Goal: Learn about a topic: Learn about a topic

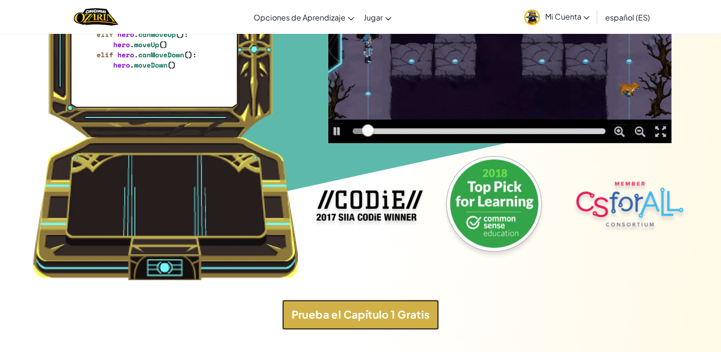
click at [382, 330] on button "Prueba el Capítulo 1 Gratis" at bounding box center [360, 314] width 157 height 30
